Goal: Check status: Check status

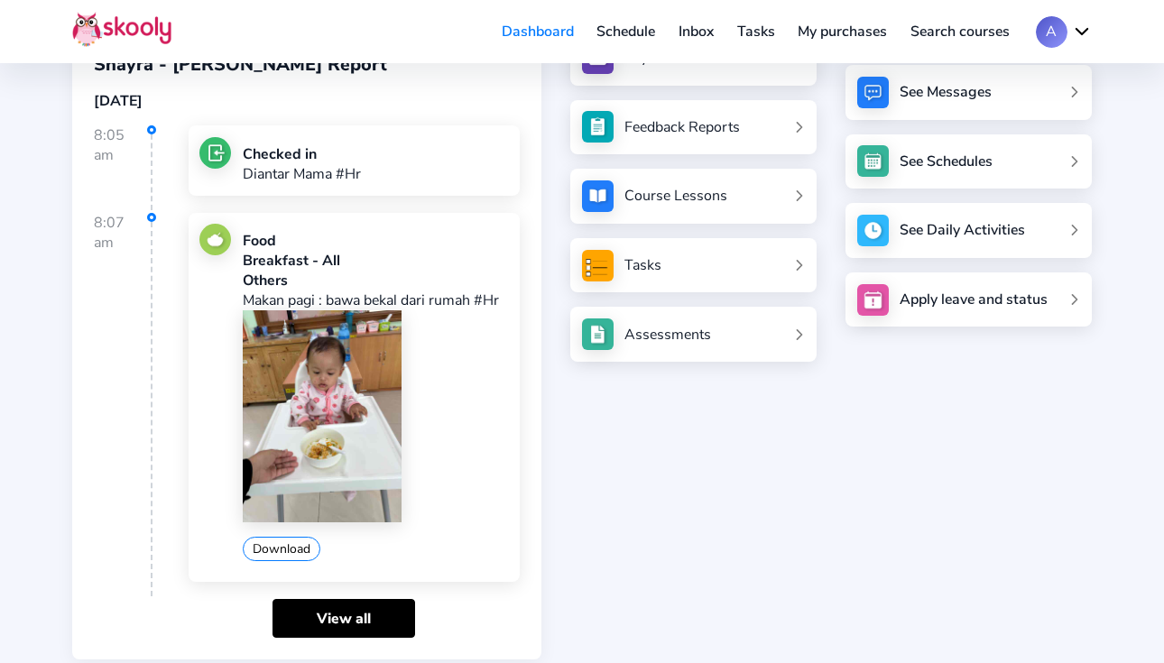
scroll to position [188, 0]
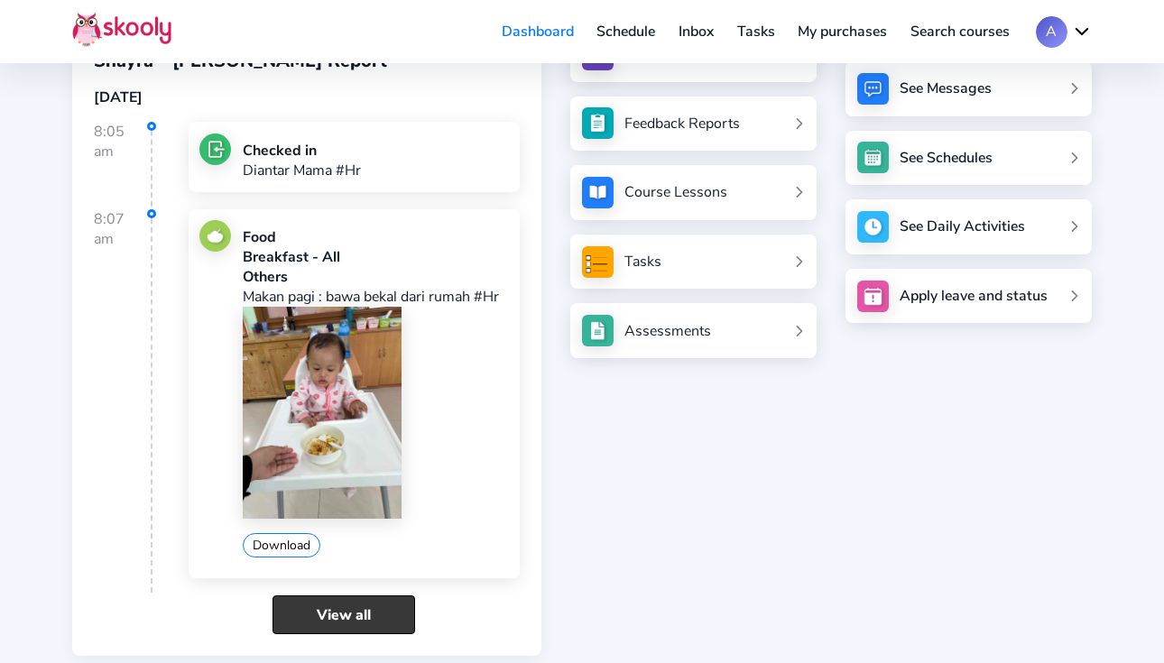
click at [346, 603] on link "View all" at bounding box center [343, 614] width 143 height 39
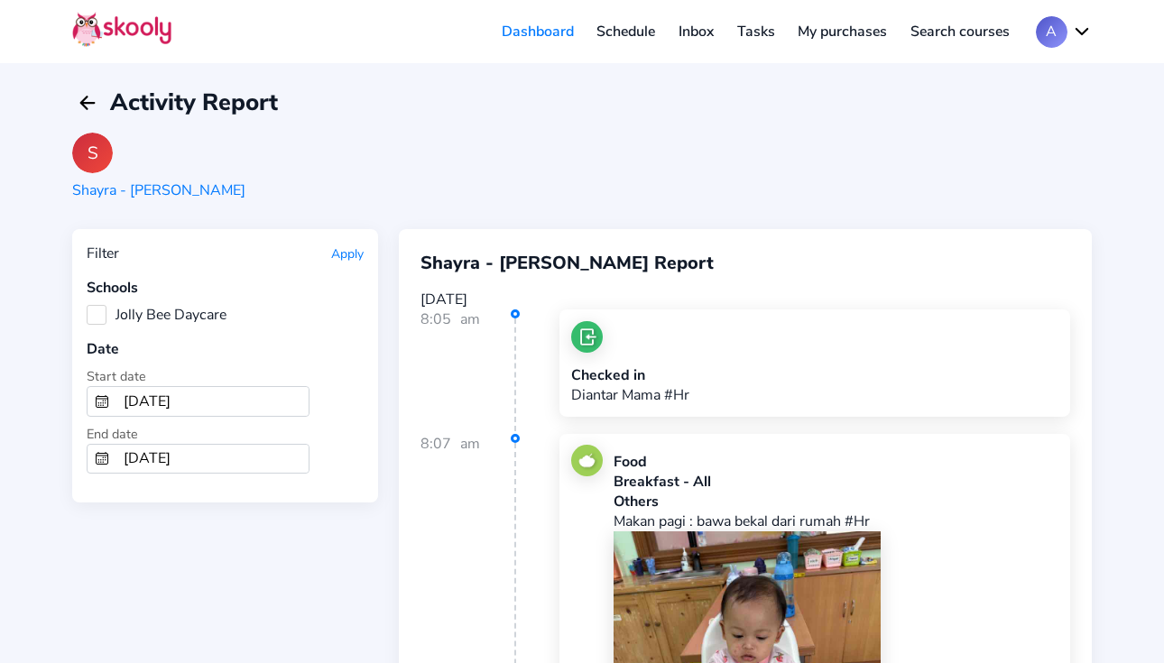
click at [100, 311] on label "Jolly Bee Daycare" at bounding box center [157, 315] width 140 height 20
click at [87, 305] on Daycare "Jolly Bee Daycare" at bounding box center [87, 305] width 0 height 0
click at [346, 257] on button "Apply" at bounding box center [347, 253] width 32 height 17
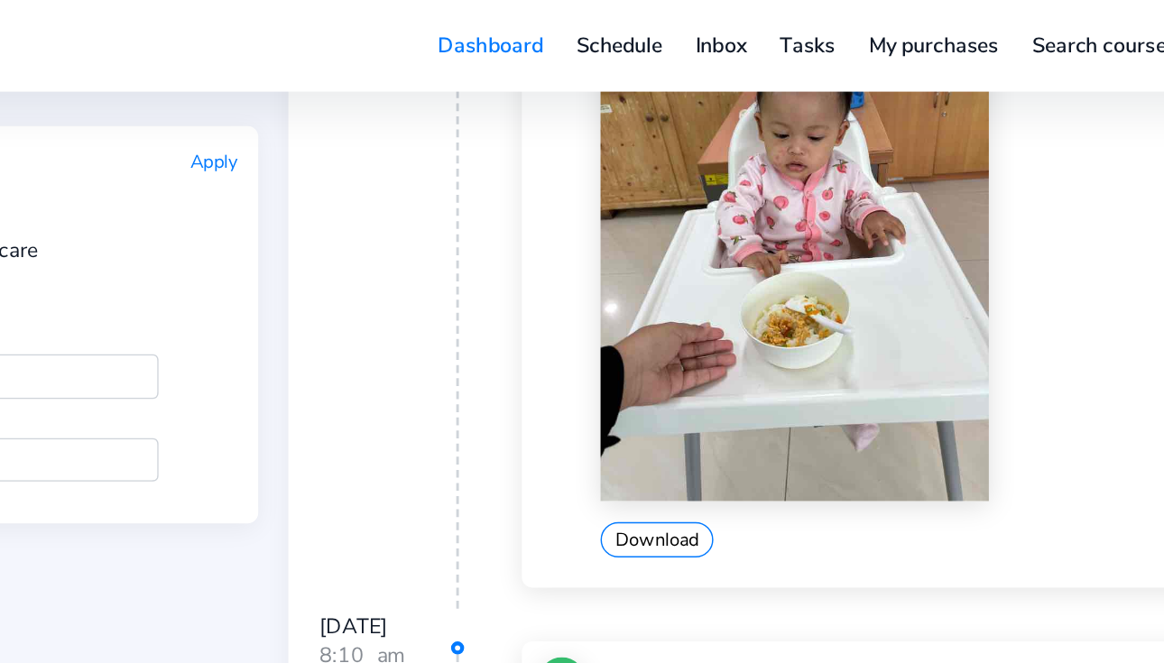
scroll to position [541, 0]
